Goal: Task Accomplishment & Management: Use online tool/utility

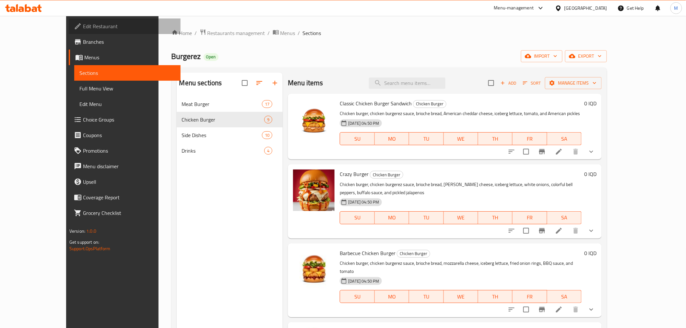
click at [83, 24] on span "Edit Restaurant" at bounding box center [129, 26] width 92 height 8
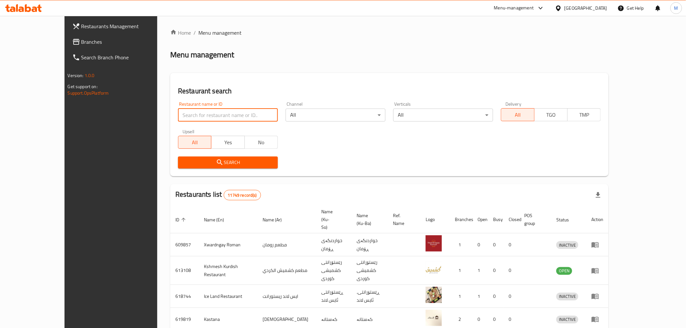
click at [234, 114] on input "search" at bounding box center [228, 115] width 100 height 13
type input "س"
type input "مستر بطاطا"
click button "Search" at bounding box center [228, 163] width 100 height 12
